Goal: Task Accomplishment & Management: Use online tool/utility

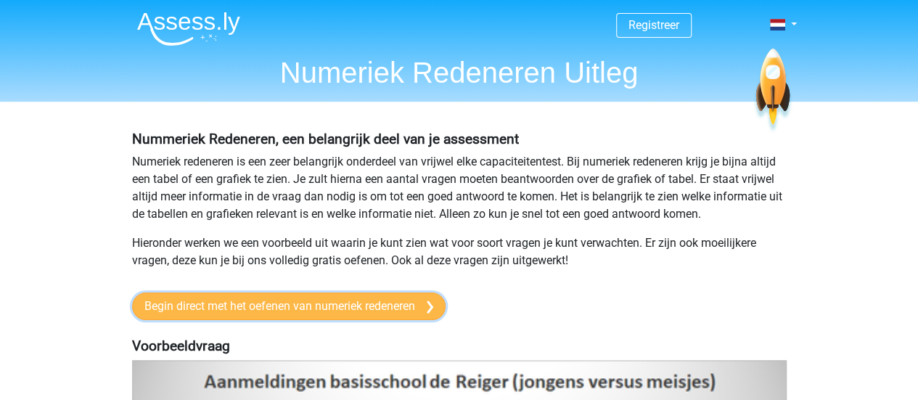
click at [280, 307] on link "Begin direct met het oefenen van numeriek redeneren" at bounding box center [289, 307] width 314 height 28
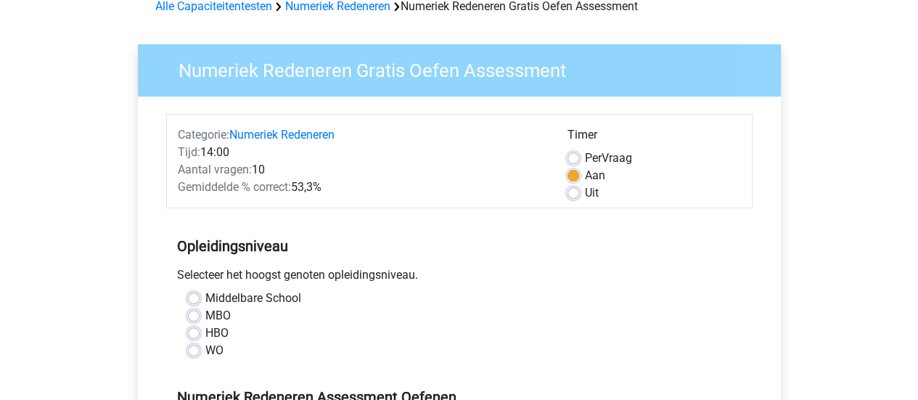
scroll to position [81, 0]
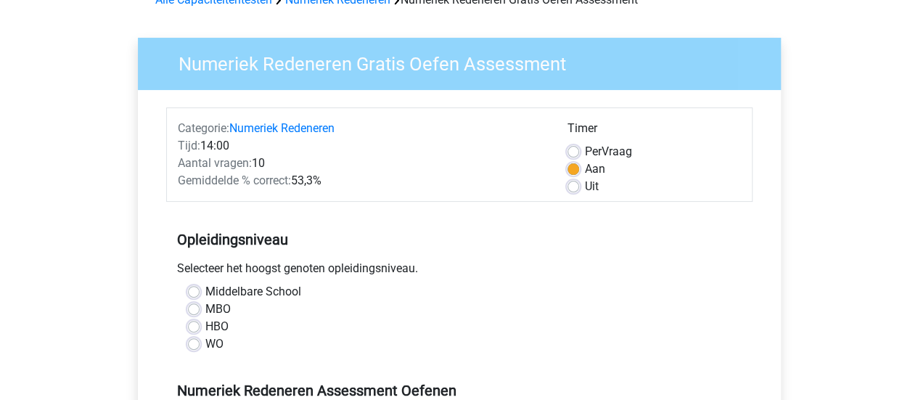
click at [268, 288] on label "Middelbare School" at bounding box center [253, 291] width 96 height 17
click at [200, 288] on input "Middelbare School" at bounding box center [194, 290] width 12 height 15
radio input "true"
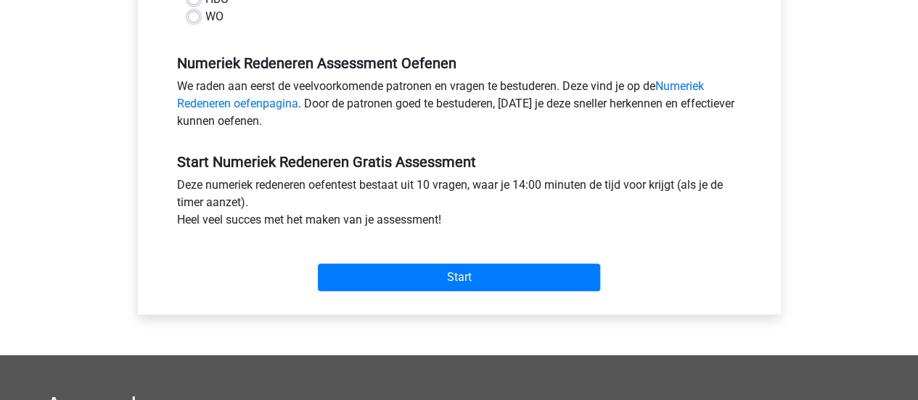
scroll to position [410, 0]
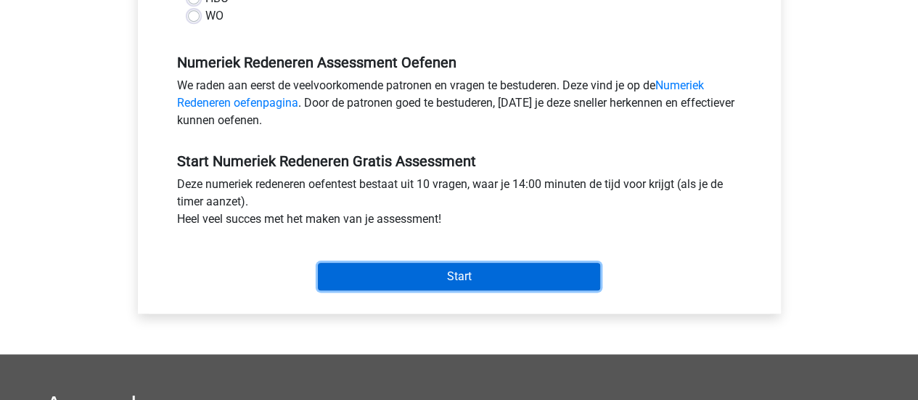
click at [412, 280] on input "Start" at bounding box center [459, 277] width 282 height 28
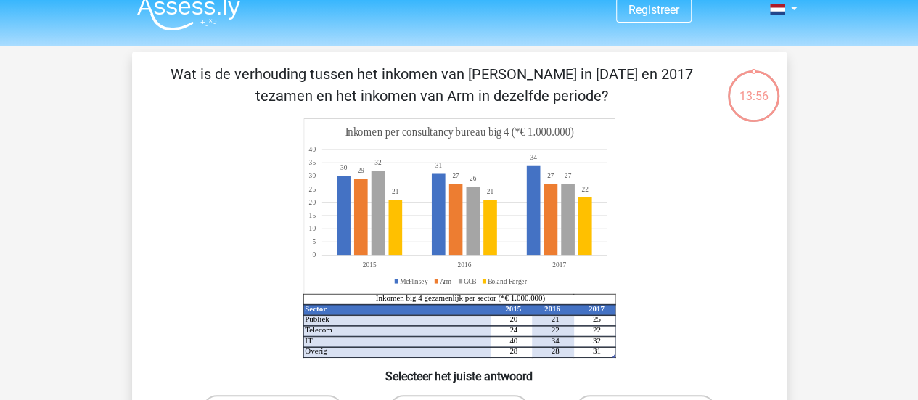
scroll to position [12, 0]
